Goal: Obtain resource: Download file/media

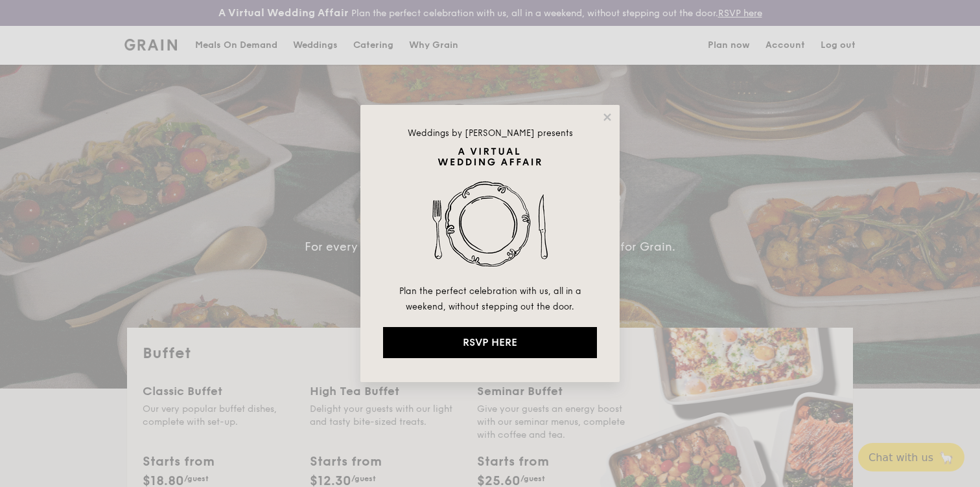
select select
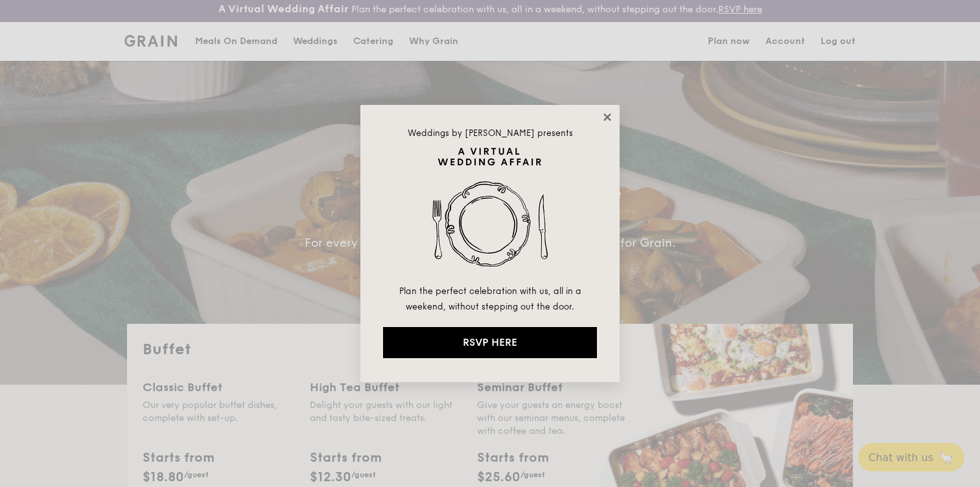
click at [605, 111] on icon at bounding box center [607, 117] width 12 height 12
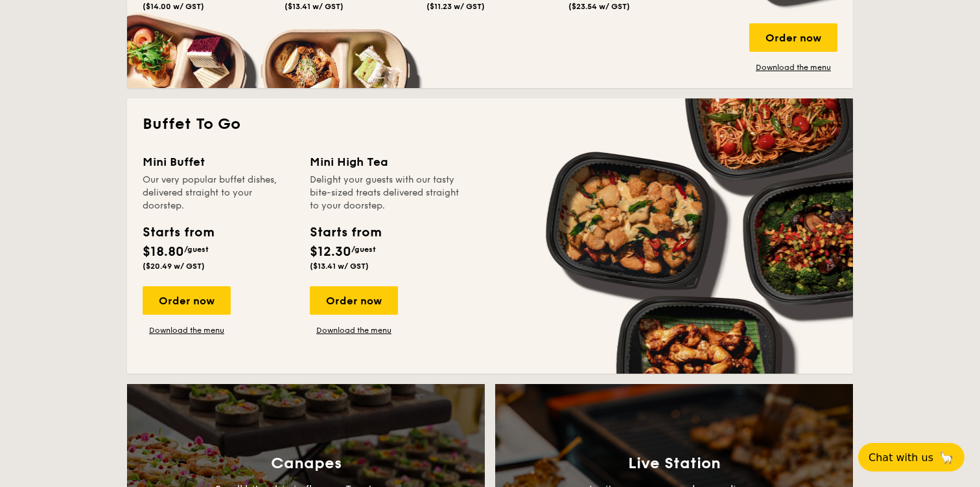
scroll to position [803, 0]
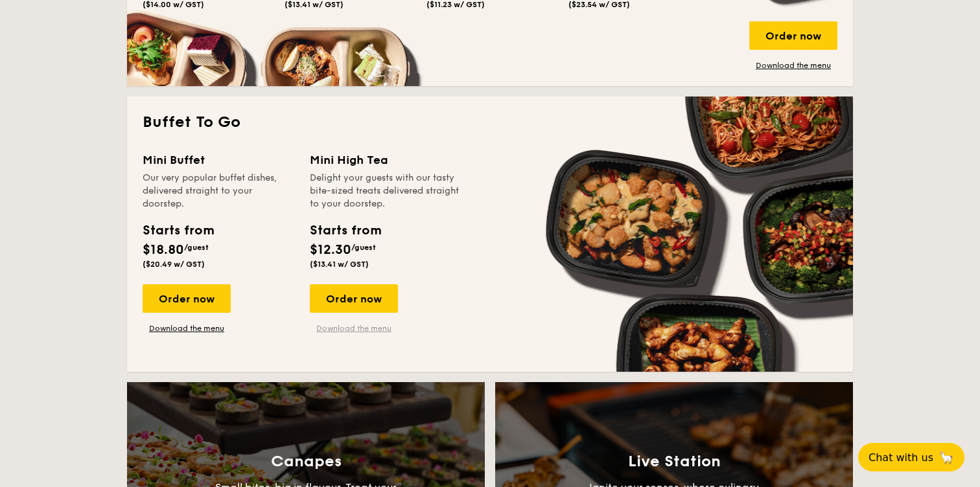
click at [363, 329] on link "Download the menu" at bounding box center [354, 328] width 88 height 10
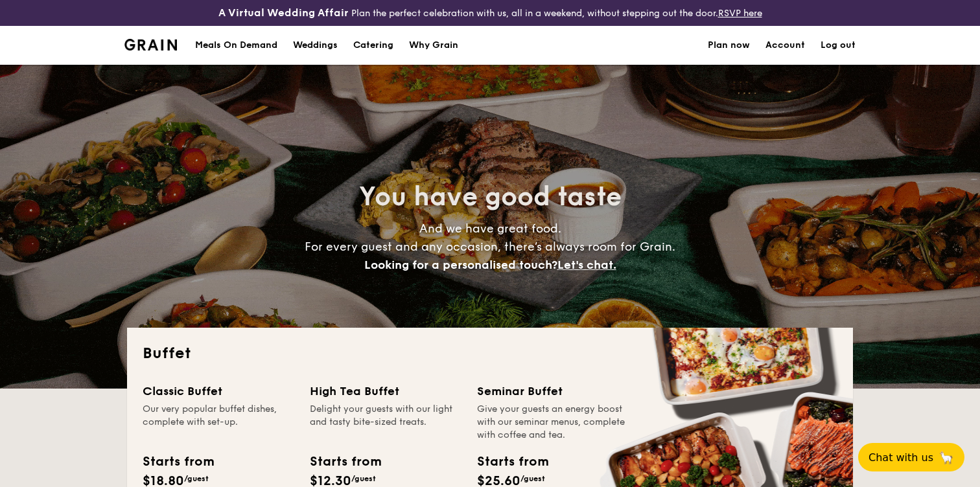
select select
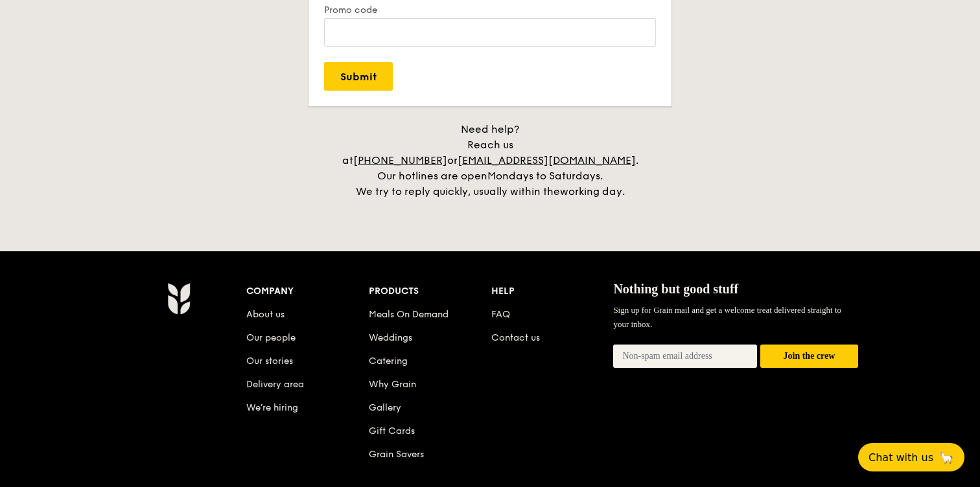
scroll to position [2791, 0]
